Goal: Navigation & Orientation: Find specific page/section

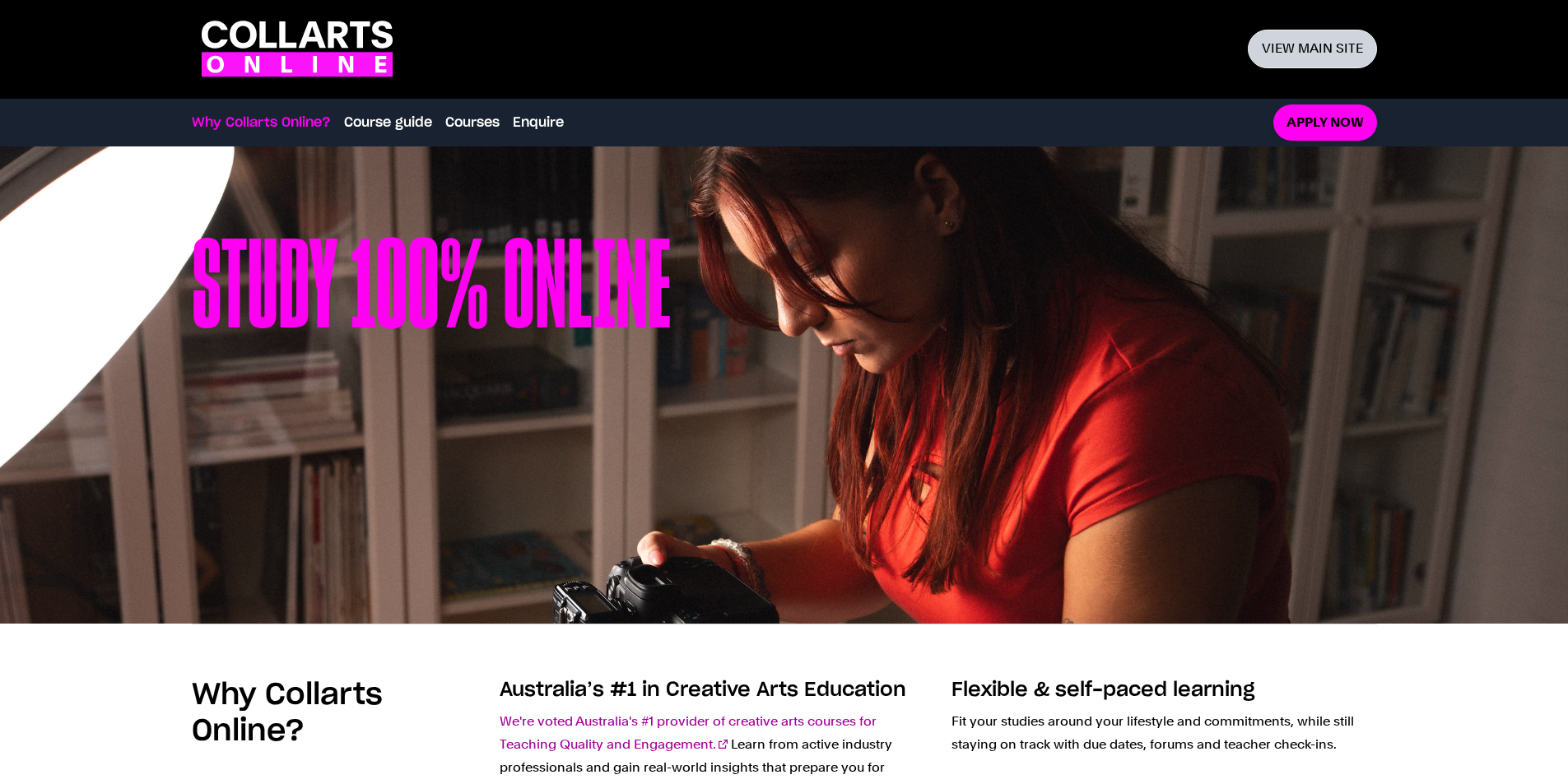
click at [1330, 38] on link "View main site" at bounding box center [1312, 49] width 129 height 39
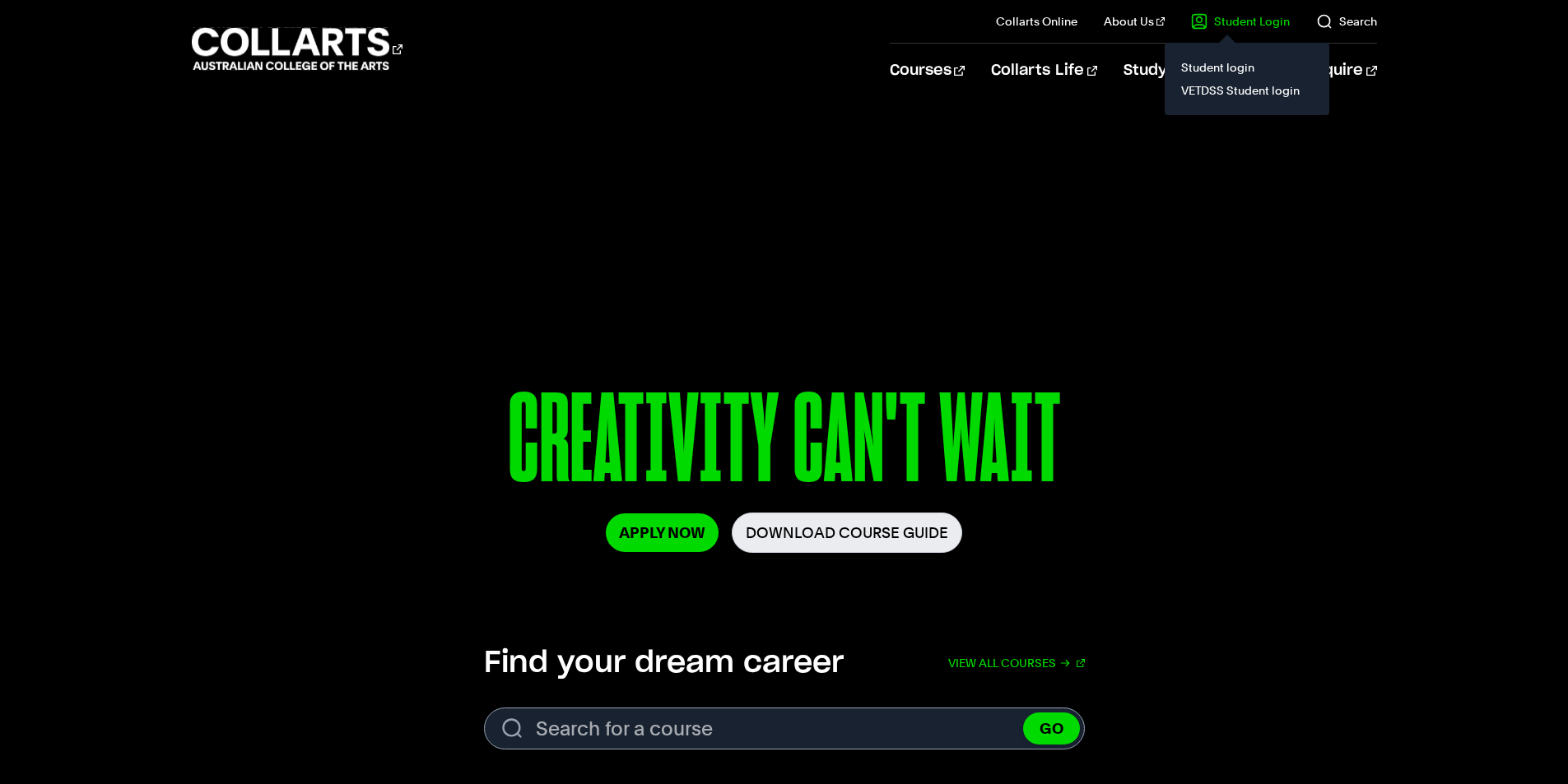
click at [1226, 23] on link "Student Login" at bounding box center [1239, 22] width 99 height 16
click at [1244, 66] on link "Student login" at bounding box center [1247, 67] width 138 height 23
click at [1247, 16] on link "Student Login" at bounding box center [1239, 22] width 99 height 16
click at [1232, 64] on link "Student login" at bounding box center [1247, 67] width 138 height 23
